Goal: Use online tool/utility: Utilize a website feature to perform a specific function

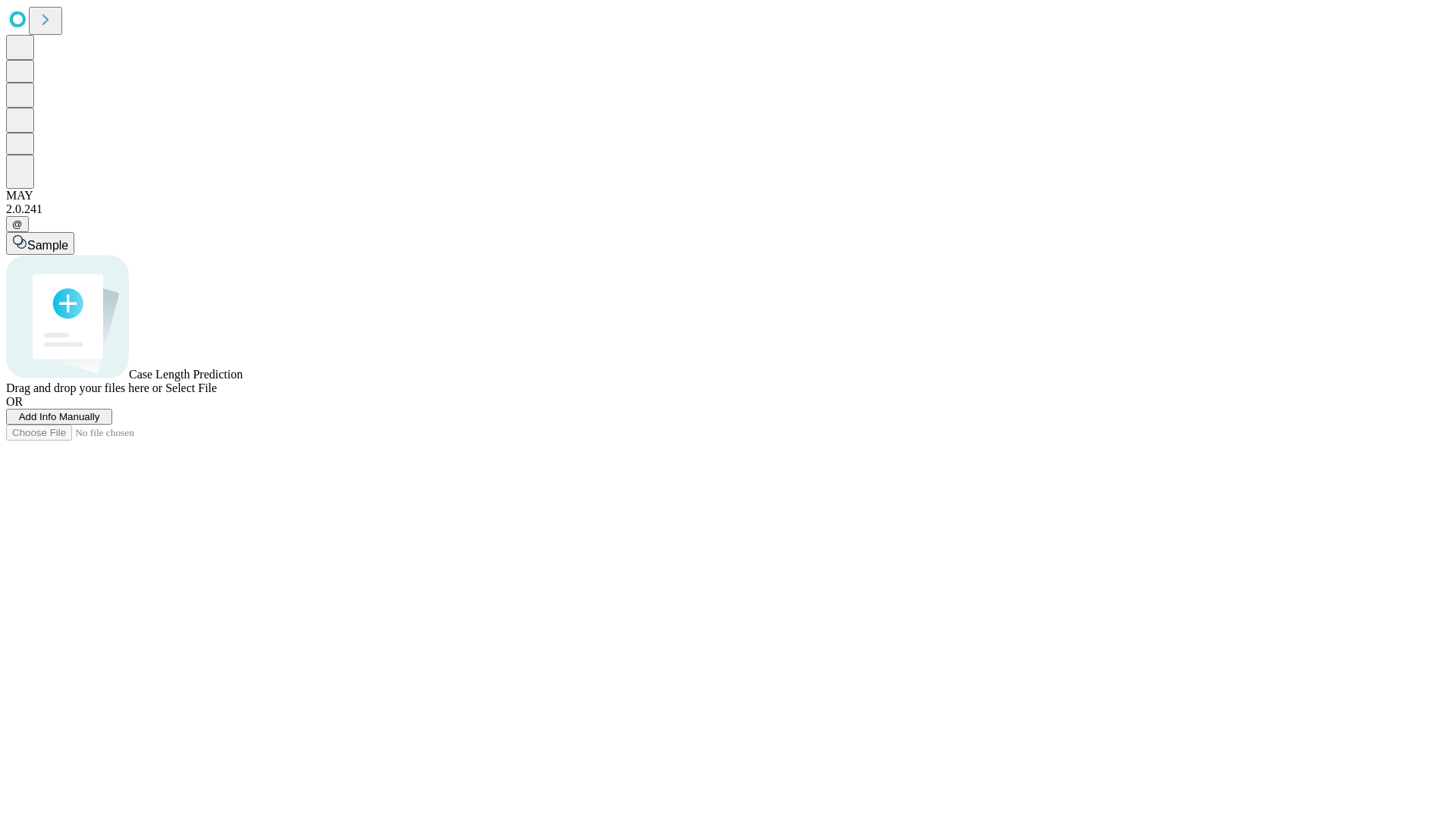
click at [217, 395] on span "Select File" at bounding box center [190, 387] width 51 height 13
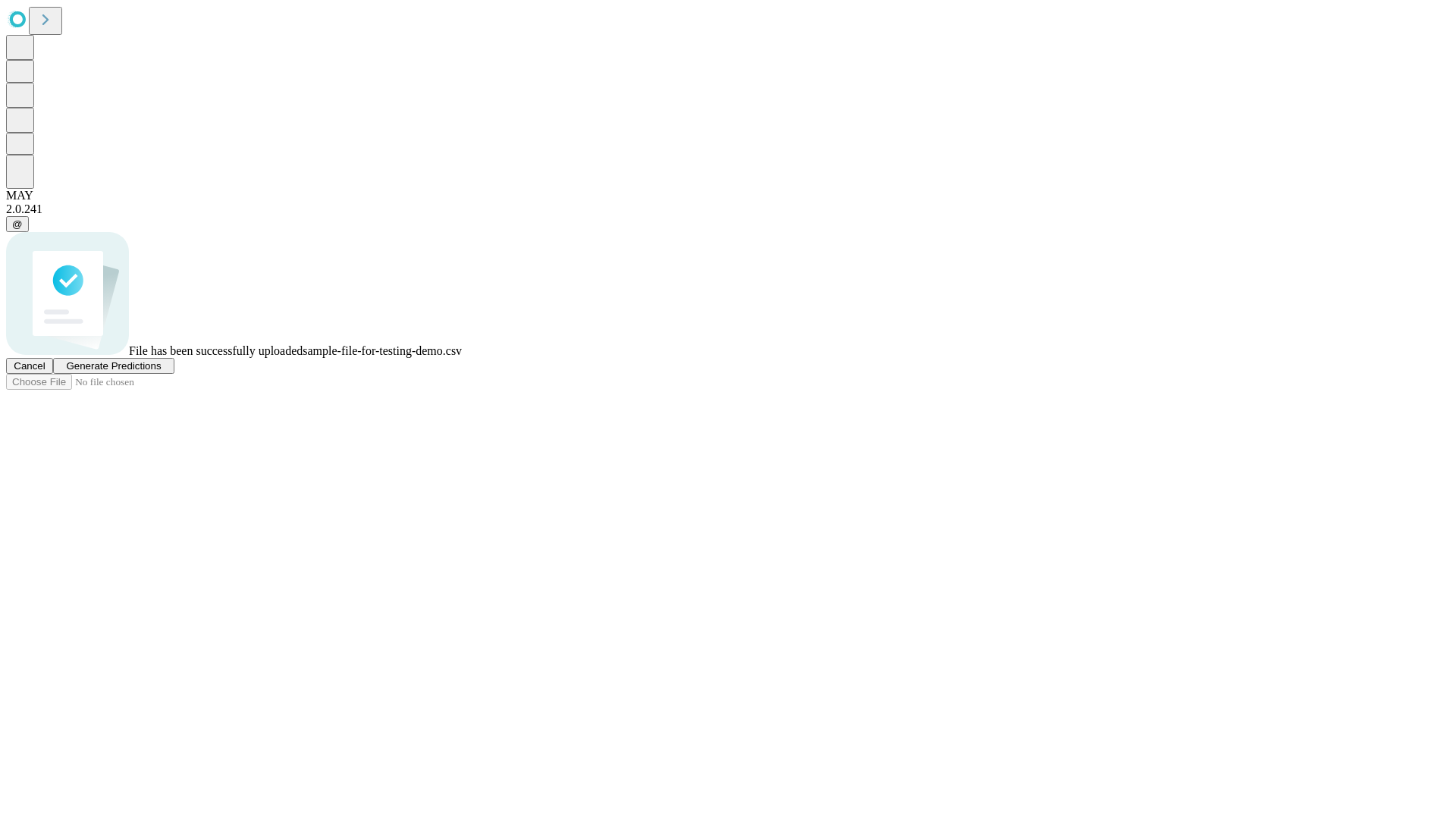
click at [161, 371] on span "Generate Predictions" at bounding box center [113, 366] width 95 height 12
